Goal: Task Accomplishment & Management: Complete application form

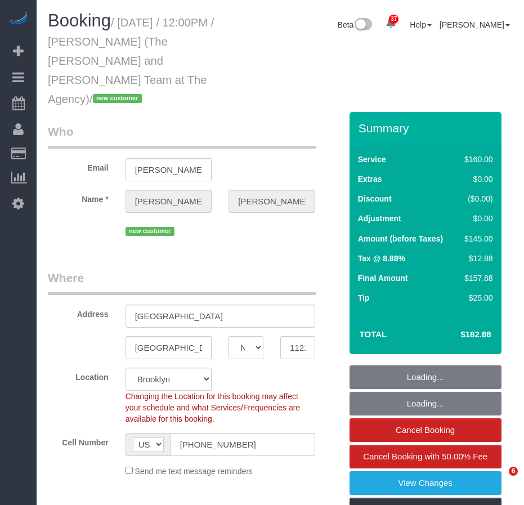
select select "NY"
select select "spot1"
select select "number:56"
select select "number:73"
select select "number:15"
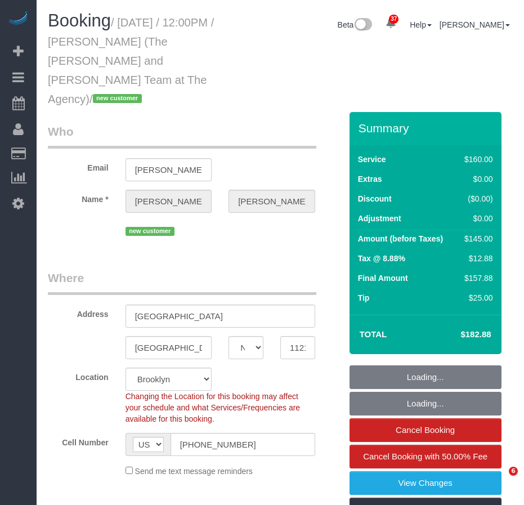
select select "number:5"
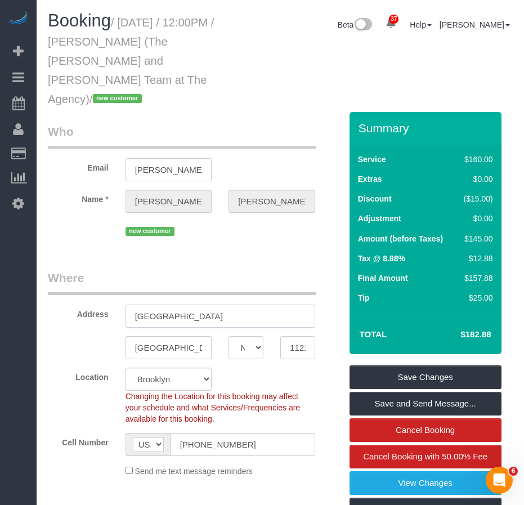
click at [225, 304] on input "759 President Street" at bounding box center [220, 315] width 190 height 23
drag, startPoint x: 250, startPoint y: 298, endPoint x: 83, endPoint y: 298, distance: 166.5
click at [83, 298] on div "Address 759 President Street" at bounding box center [194, 298] width 310 height 58
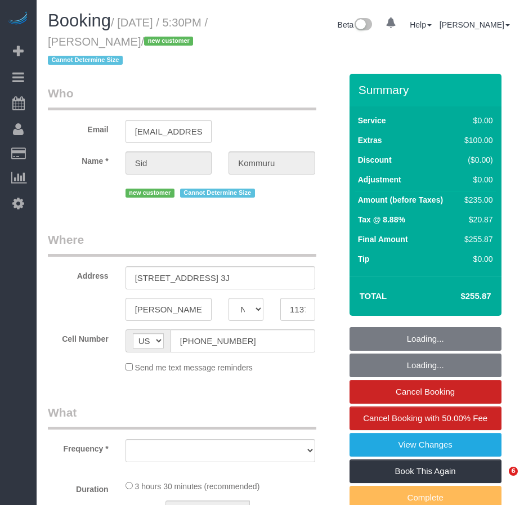
select select "NY"
select select "object:750"
select select "string:stripe-pm_1SG43K4VGloSiKo7MgYjdkEP"
select select "number:56"
select select "number:73"
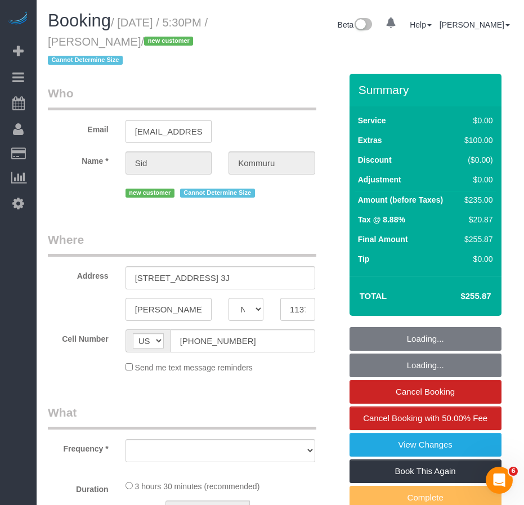
select select "number:15"
select select "number:5"
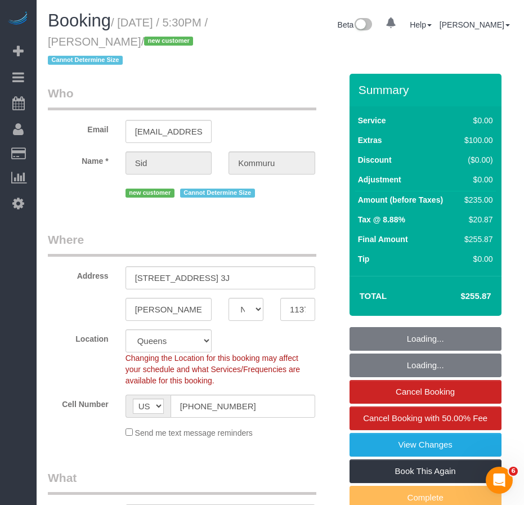
select select "object:974"
select select "1"
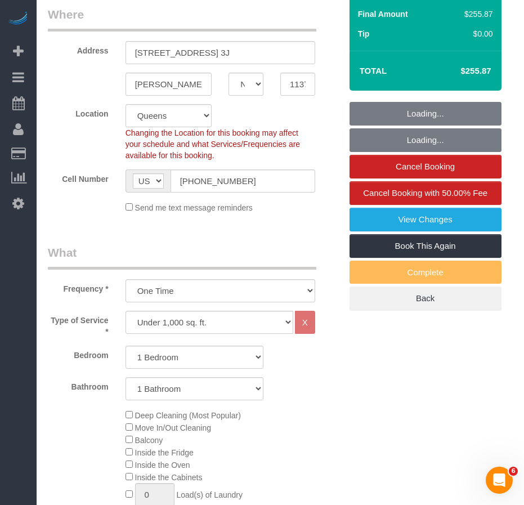
select select "1"
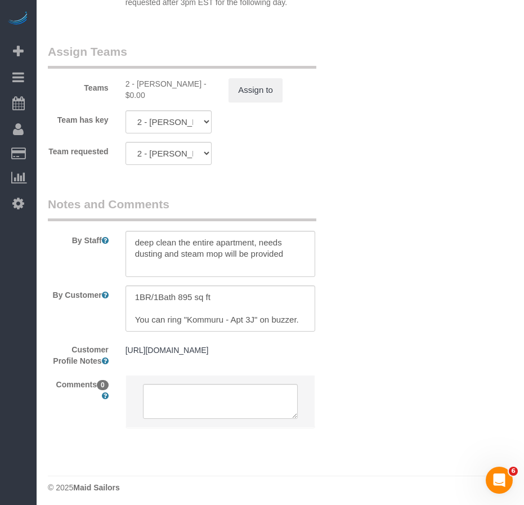
scroll to position [1688, 0]
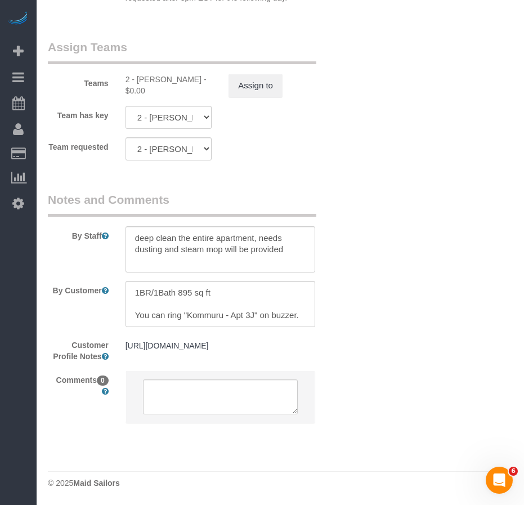
click at [192, 351] on pre "[URL][DOMAIN_NAME]" at bounding box center [220, 345] width 190 height 11
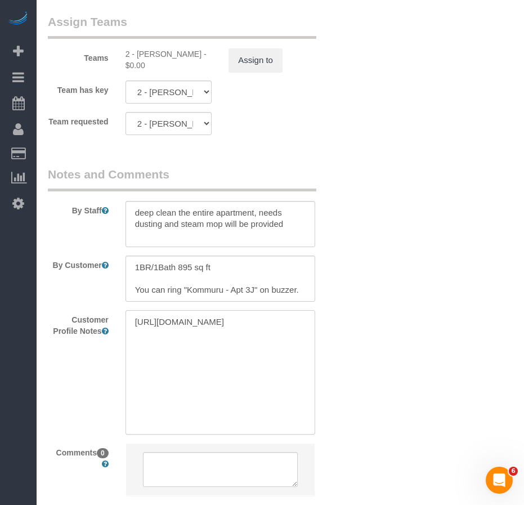
drag, startPoint x: 266, startPoint y: 376, endPoint x: 120, endPoint y: 324, distance: 154.8
click at [120, 324] on div "[URL][DOMAIN_NAME] [URL][DOMAIN_NAME]" at bounding box center [220, 372] width 206 height 124
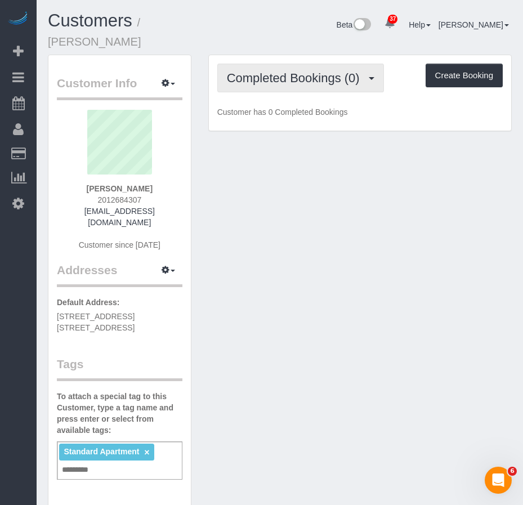
click at [282, 71] on span "Completed Bookings (0)" at bounding box center [296, 78] width 138 height 14
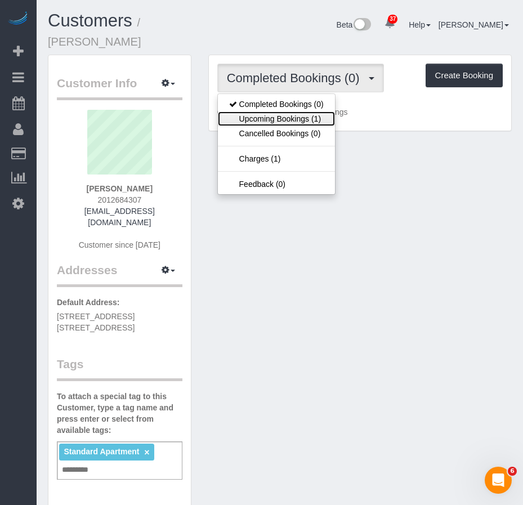
click at [267, 111] on link "Upcoming Bookings (1)" at bounding box center [276, 118] width 117 height 15
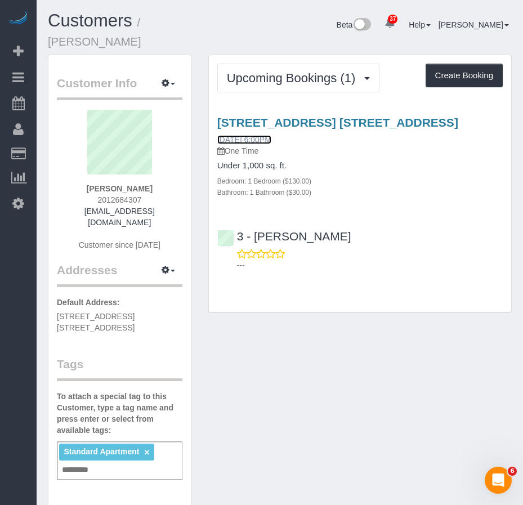
click at [242, 135] on link "10/08/2025 6:00PM" at bounding box center [244, 139] width 54 height 9
click at [293, 347] on div "Customer Info Edit Contact Info Send Message Email Preferences Special Sales Ta…" at bounding box center [279, 469] width 480 height 829
click at [258, 138] on link "10/08/2025 6:00PM" at bounding box center [244, 139] width 54 height 9
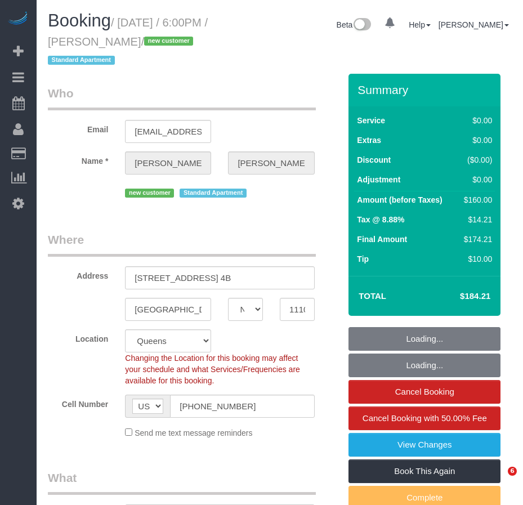
select select "NY"
select select "1"
select select "spot1"
select select "number:89"
select select "number:90"
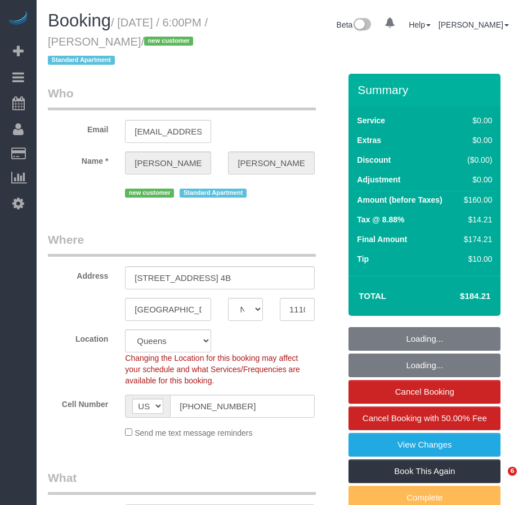
select select "number:15"
select select "number:7"
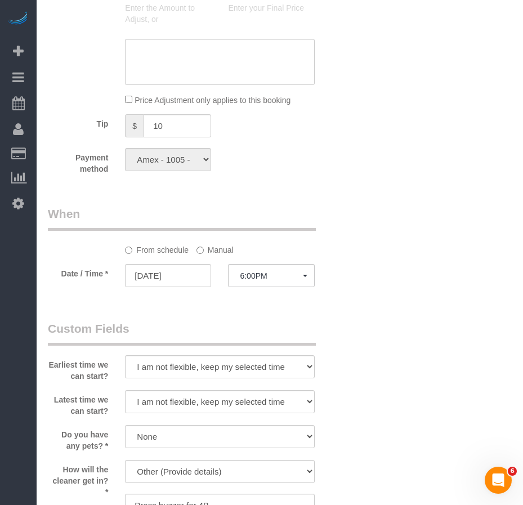
scroll to position [1013, 0]
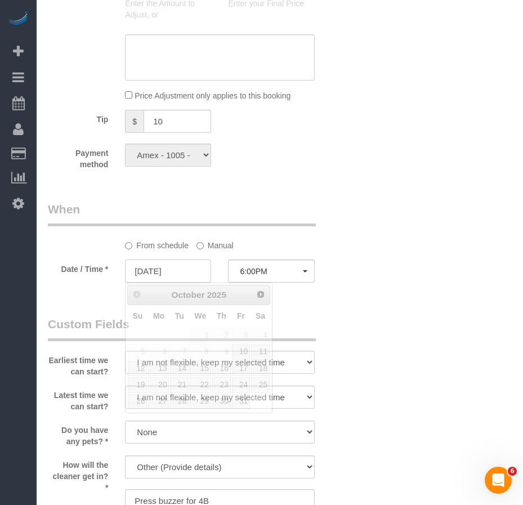
click at [166, 274] on input "[DATE]" at bounding box center [168, 270] width 86 height 23
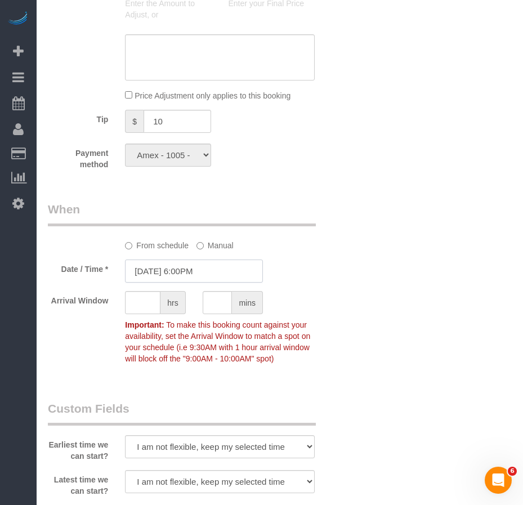
click at [157, 268] on input "[DATE] 6:00PM" at bounding box center [194, 270] width 138 height 23
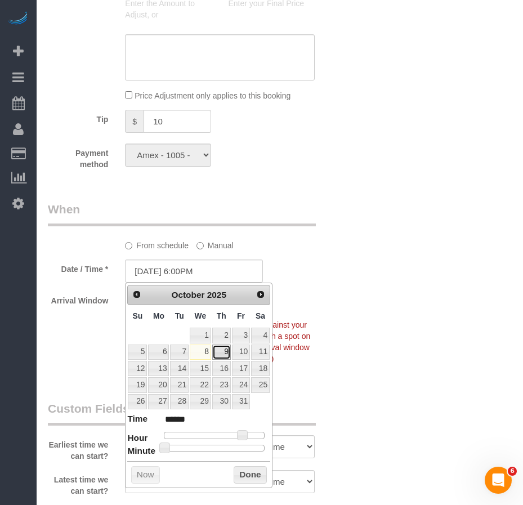
click at [227, 352] on link "9" at bounding box center [221, 351] width 19 height 15
type input "[DATE] 6:00PM"
click at [249, 475] on button "Done" at bounding box center [249, 475] width 33 height 18
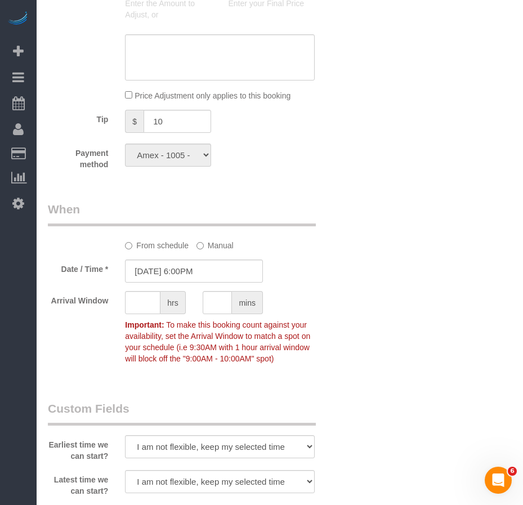
drag, startPoint x: 390, startPoint y: 413, endPoint x: 200, endPoint y: 294, distance: 224.6
click at [389, 412] on div "Who Email [EMAIL_ADDRESS][DOMAIN_NAME] Name * [PERSON_NAME][GEOGRAPHIC_DATA] ne…" at bounding box center [280, 98] width 464 height 2075
click at [382, 290] on div "Who Email [EMAIL_ADDRESS][DOMAIN_NAME] Name * [PERSON_NAME][GEOGRAPHIC_DATA] ne…" at bounding box center [280, 98] width 464 height 2075
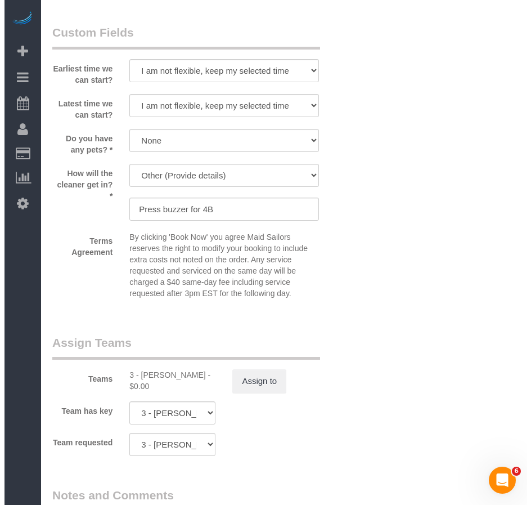
scroll to position [1407, 0]
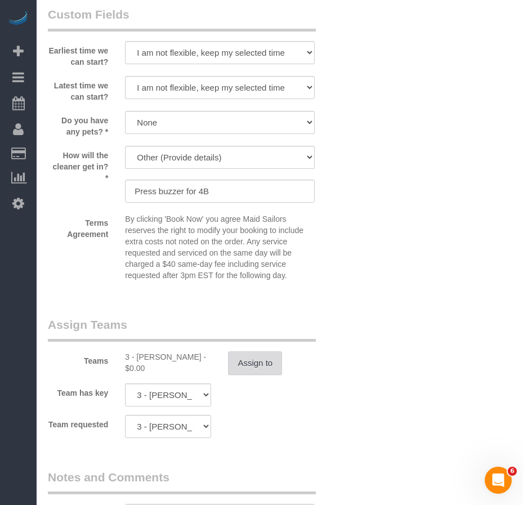
click at [239, 366] on button "Assign to" at bounding box center [255, 363] width 54 height 24
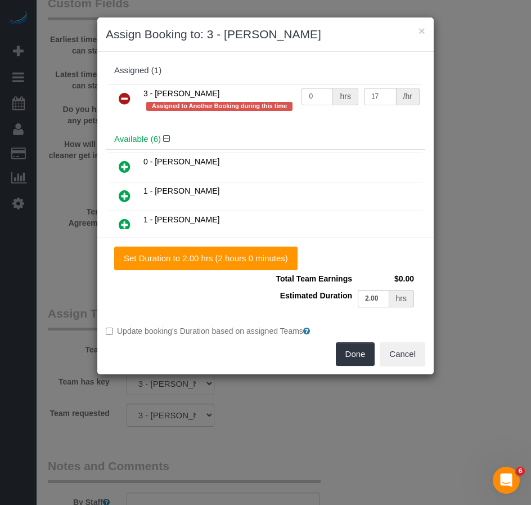
click at [127, 101] on icon at bounding box center [125, 99] width 12 height 14
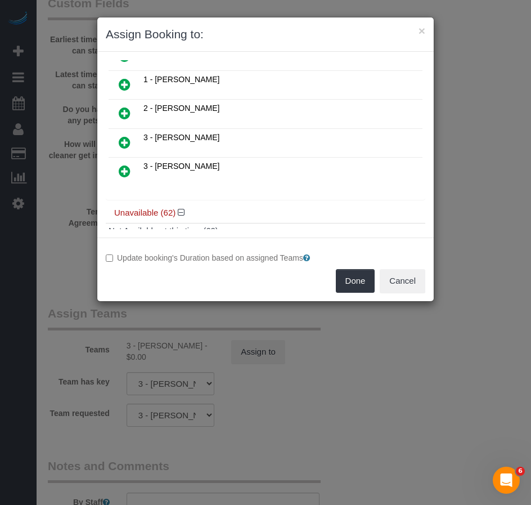
scroll to position [113, 0]
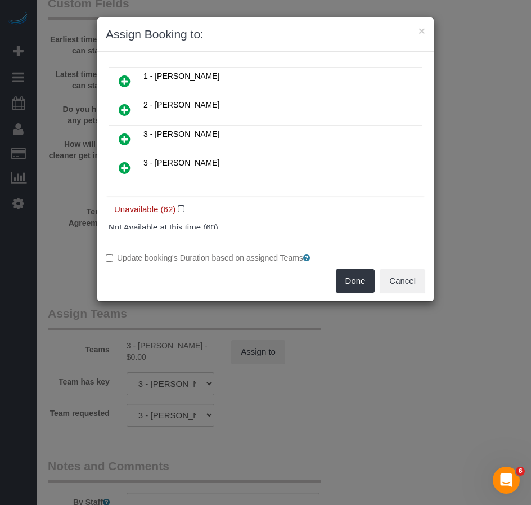
click at [122, 138] on icon at bounding box center [125, 139] width 12 height 14
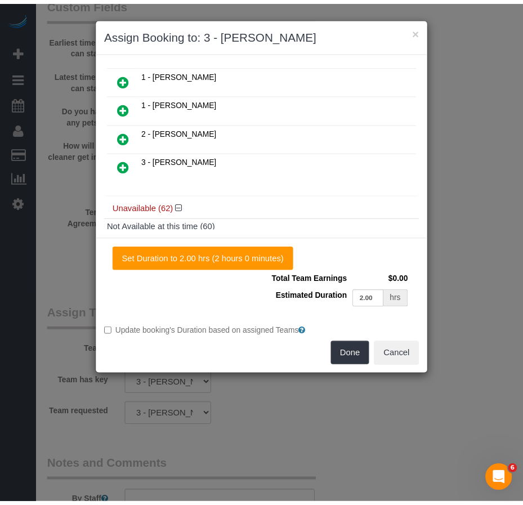
scroll to position [140, 0]
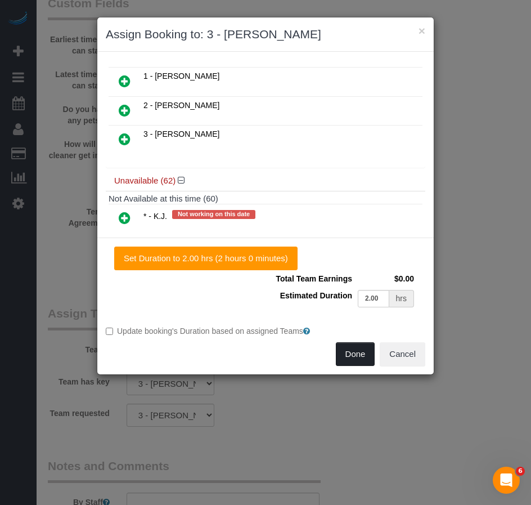
drag, startPoint x: 358, startPoint y: 357, endPoint x: 327, endPoint y: 362, distance: 30.9
click at [354, 357] on button "Done" at bounding box center [355, 354] width 39 height 24
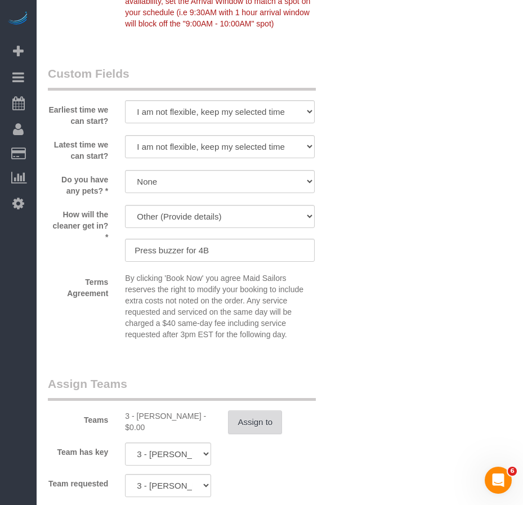
scroll to position [1350, 0]
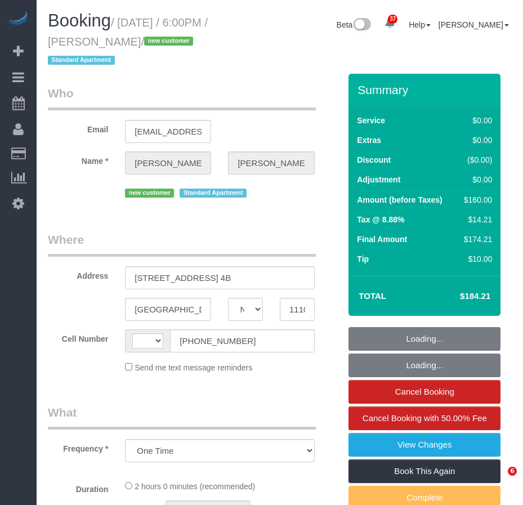
select select "NY"
select select "1"
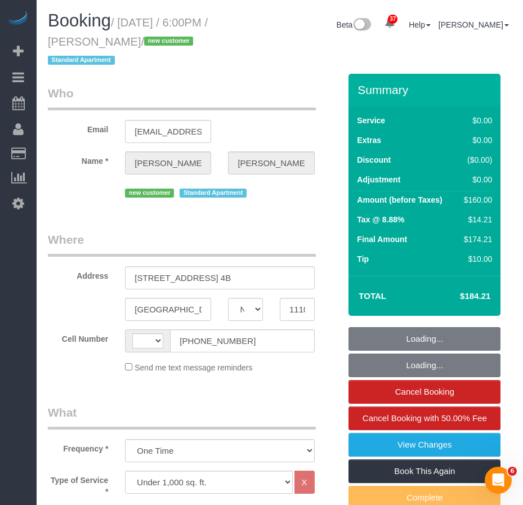
select select "string:[GEOGRAPHIC_DATA]"
select select "spot1"
select select "number:89"
select select "number:90"
select select "number:15"
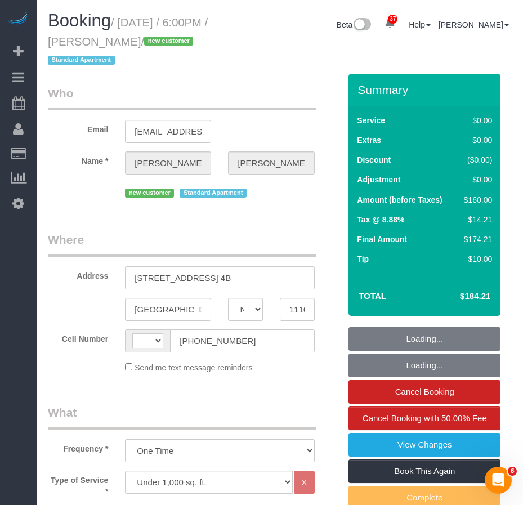
select select "number:7"
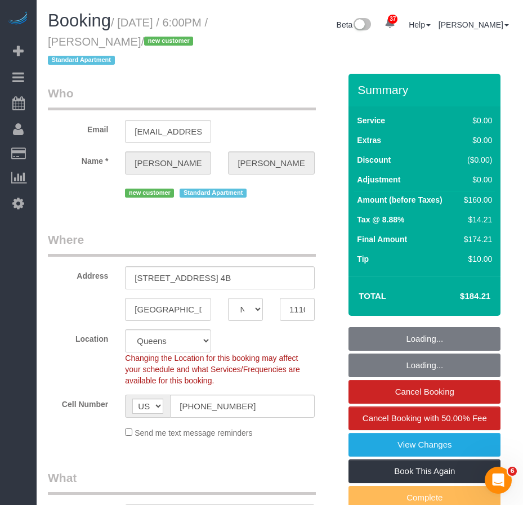
select select "object:1430"
select select "string:stripe-pm_1SF02I4VGloSiKo7ljKtFnew"
select select "1"
select select "spot36"
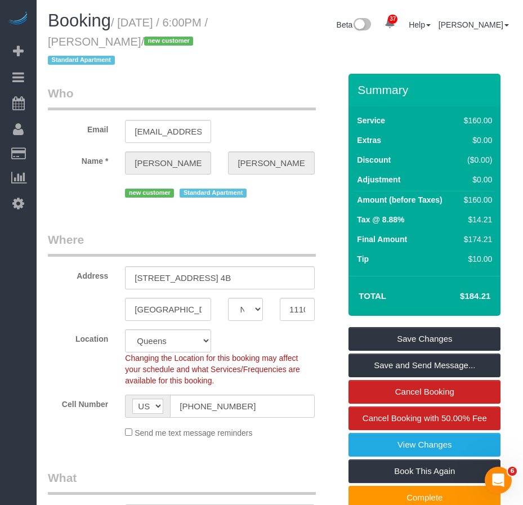
drag, startPoint x: 122, startPoint y: 22, endPoint x: 170, endPoint y: 38, distance: 50.9
click at [170, 38] on small "/ October 08, 2025 / 6:00PM / Ray Sabbineni / new customer Standard Apartment" at bounding box center [128, 41] width 160 height 51
copy small "October 08, 2025 / 6:00PM / Ray Sabbineni"
drag, startPoint x: 135, startPoint y: 280, endPoint x: 208, endPoint y: 280, distance: 72.6
click at [208, 280] on input "[STREET_ADDRESS] 4B" at bounding box center [219, 277] width 189 height 23
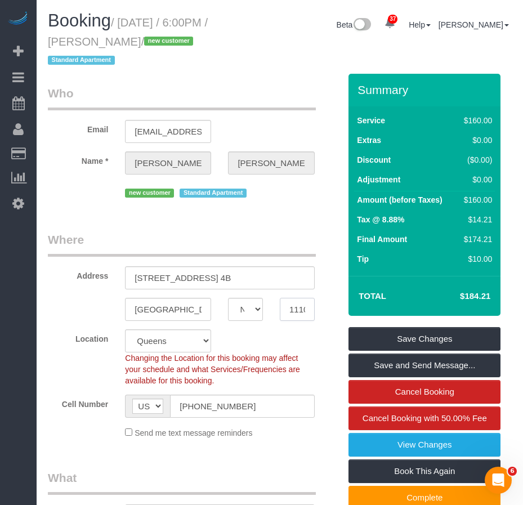
click at [296, 314] on input "11101" at bounding box center [297, 309] width 35 height 23
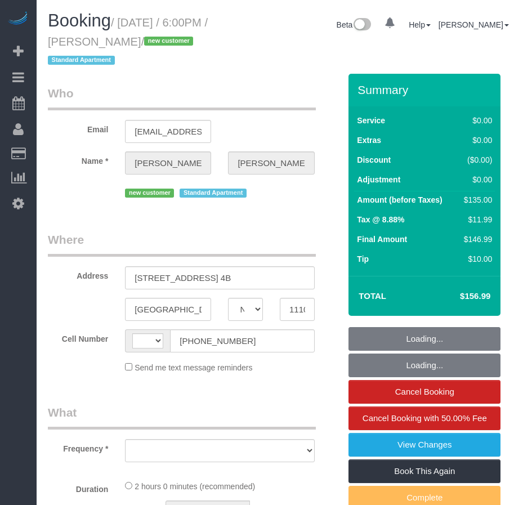
select select "NY"
select select "string:stripe-pm_1SF02I4VGloSiKo7ljKtFnew"
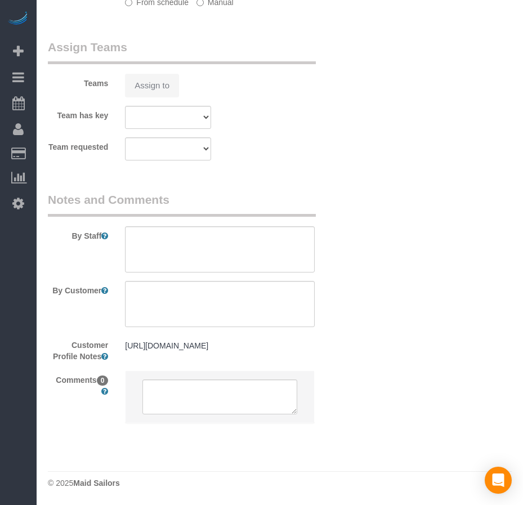
select select "string:[GEOGRAPHIC_DATA]"
select select "object:820"
select select "1"
select select "spot1"
select select "number:89"
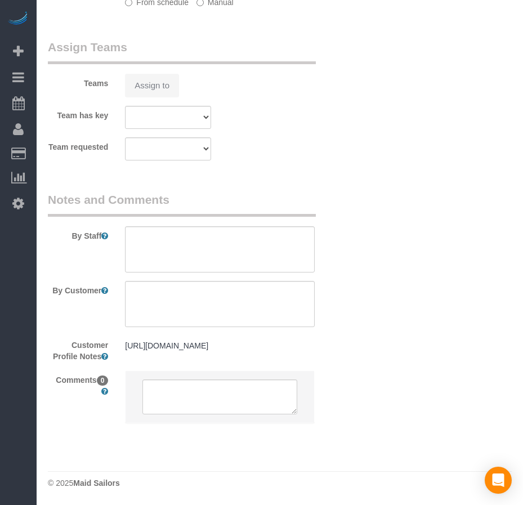
select select "number:90"
select select "number:15"
select select "number:7"
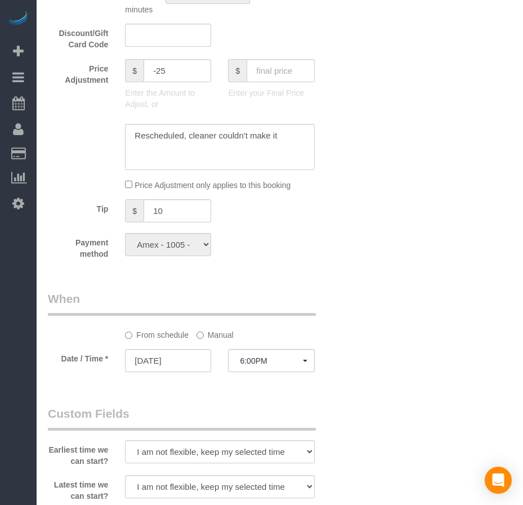
select select "object:1425"
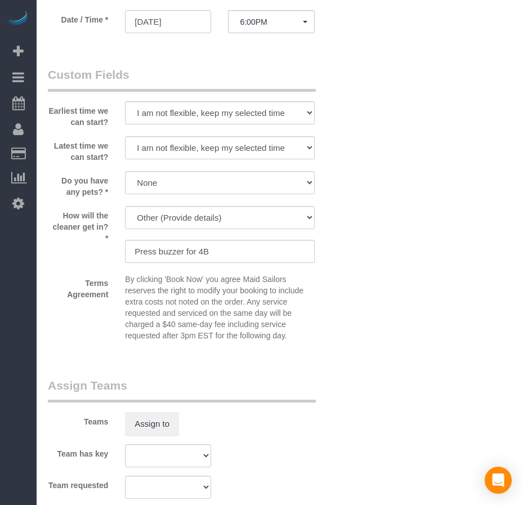
select select "1"
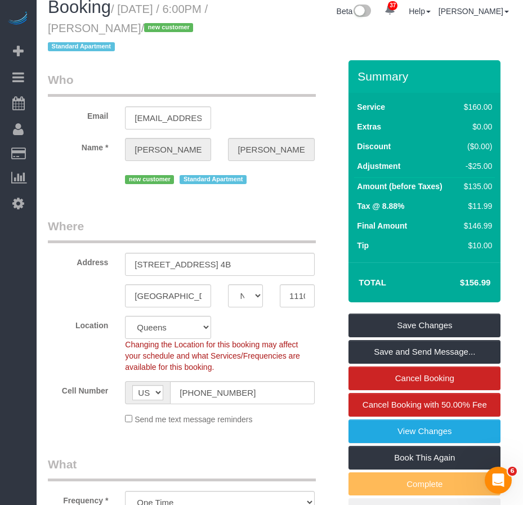
scroll to position [0, 0]
